Goal: Task Accomplishment & Management: Manage account settings

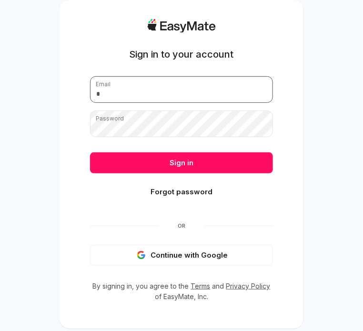
click at [151, 82] on input "email" at bounding box center [181, 89] width 183 height 27
type input "**********"
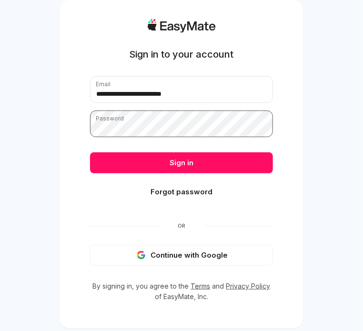
click at [90, 153] on button "Sign in" at bounding box center [181, 163] width 183 height 21
